Goal: Check status

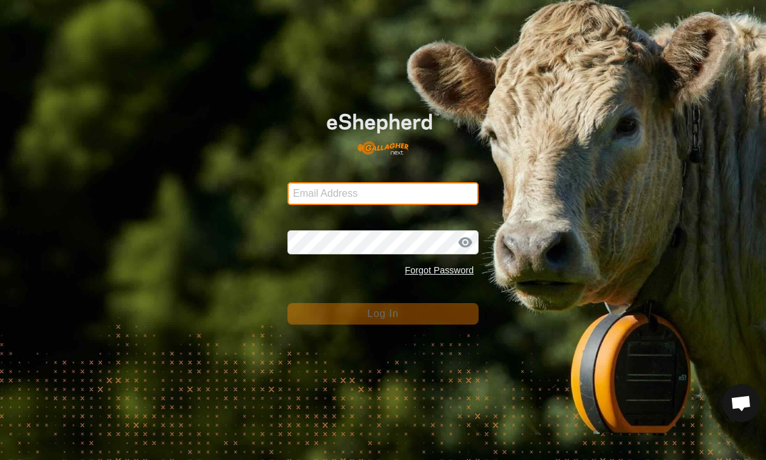
click at [429, 198] on input "Email Address" at bounding box center [384, 193] width 192 height 23
type input "[PERSON_NAME][EMAIL_ADDRESS][PERSON_NAME][DOMAIN_NAME]"
click at [383, 313] on button "Log In" at bounding box center [384, 314] width 192 height 22
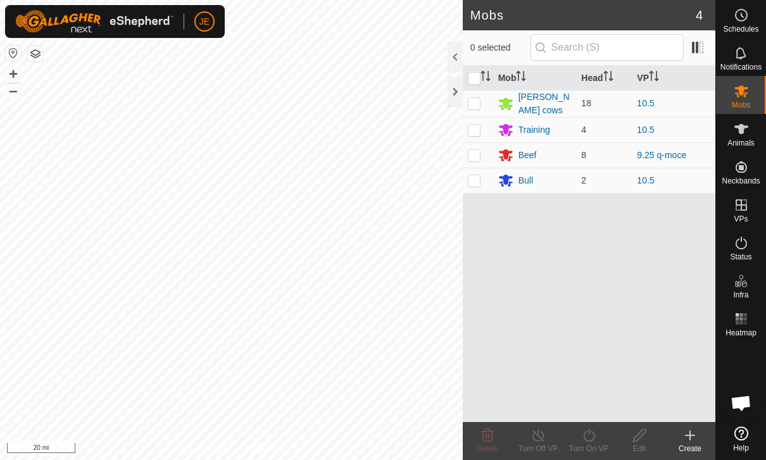
scroll to position [1161, 0]
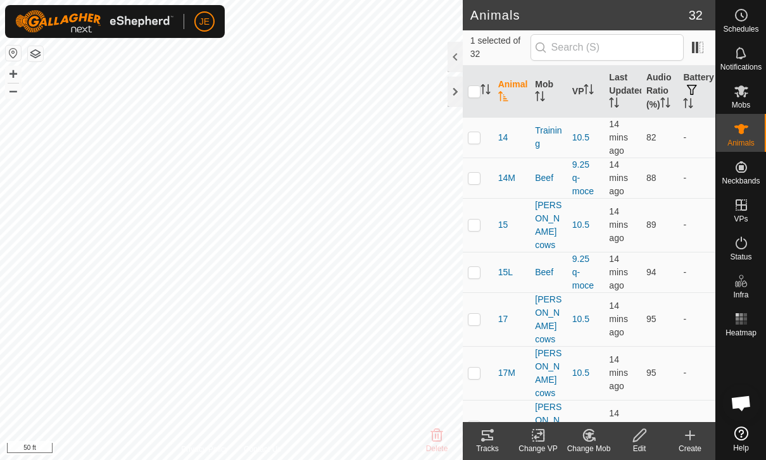
click at [495, 433] on icon at bounding box center [487, 435] width 15 height 15
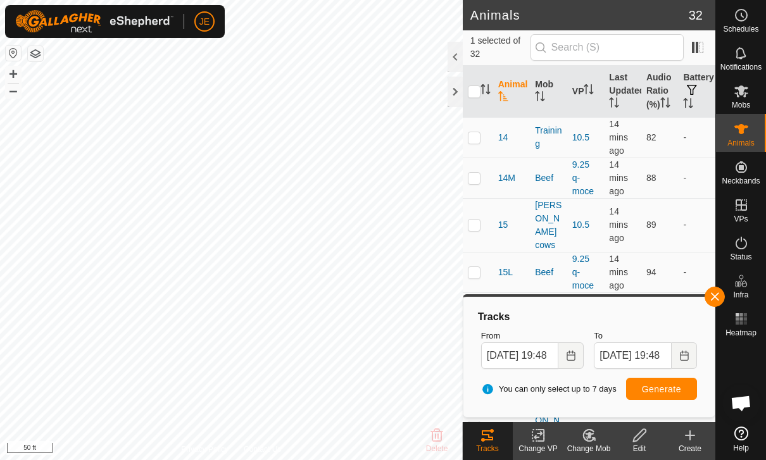
checkbox input "true"
checkbox input "false"
click at [716, 297] on span "button" at bounding box center [715, 297] width 10 height 10
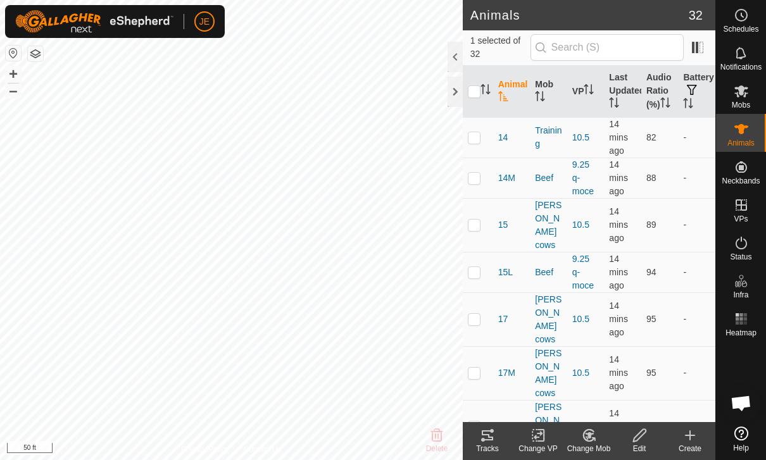
click at [494, 431] on icon at bounding box center [492, 431] width 4 height 4
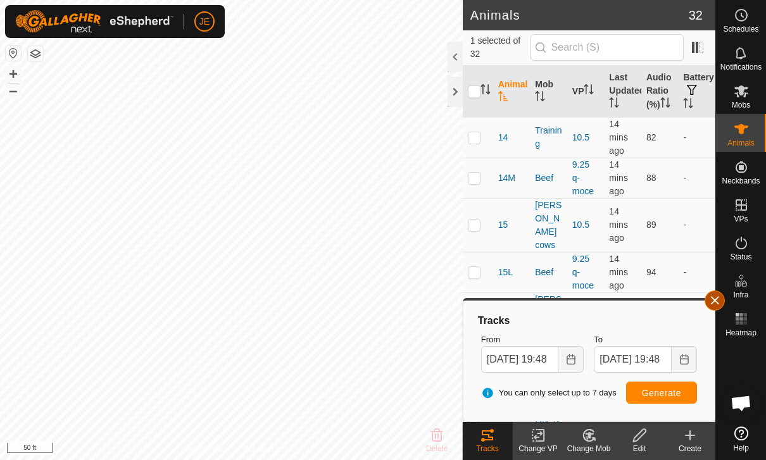
click at [712, 298] on span "button" at bounding box center [715, 301] width 10 height 10
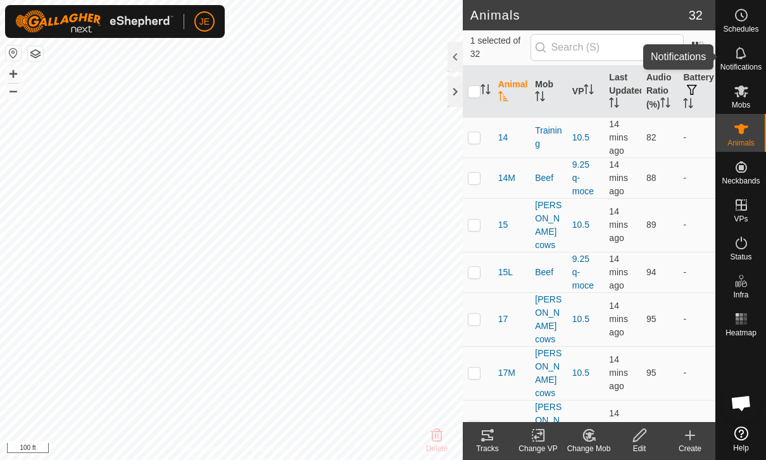
click at [741, 56] on icon at bounding box center [741, 53] width 15 height 15
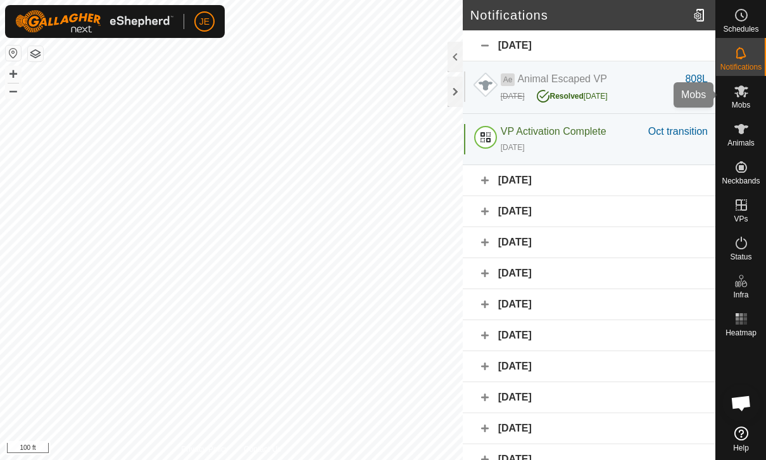
click at [741, 99] on es-mob-svg-icon at bounding box center [741, 91] width 23 height 20
